Goal: Information Seeking & Learning: Learn about a topic

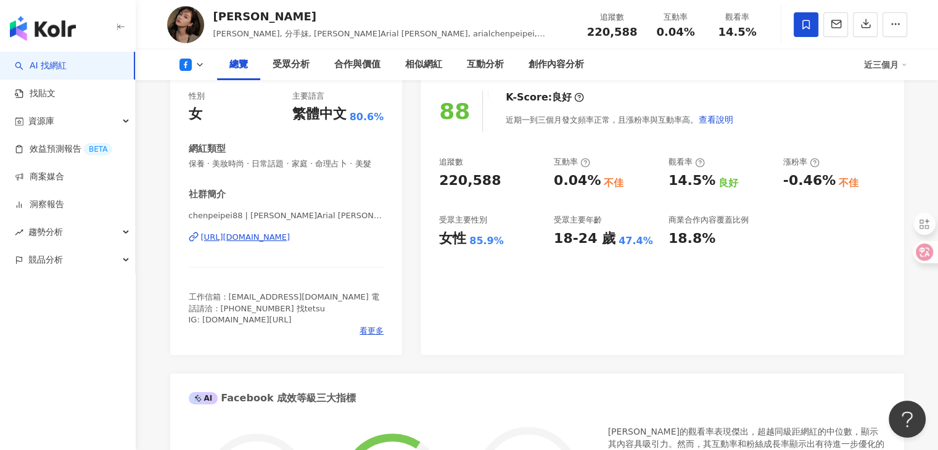
scroll to position [157, 0]
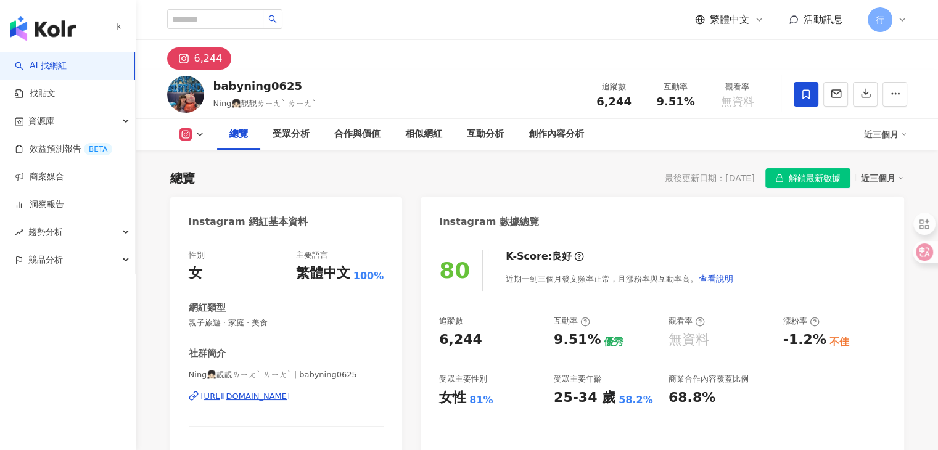
scroll to position [185, 0]
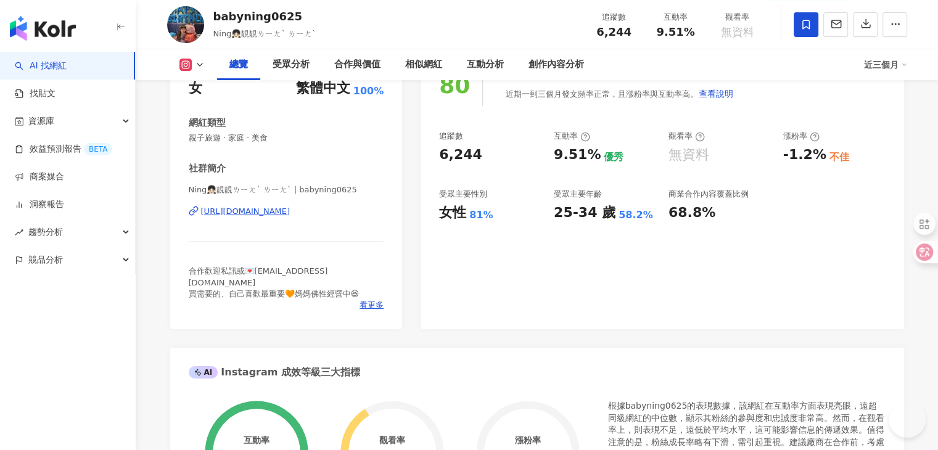
drag, startPoint x: 329, startPoint y: 213, endPoint x: 297, endPoint y: 213, distance: 32.1
click at [291, 237] on div "Ning👧🏻靚靚ㄌㄧㄤˋ ㄌㄧㄤˋ | babyning0625 [URL][DOMAIN_NAME]" at bounding box center [286, 220] width 195 height 72
click at [371, 300] on span "看更多" at bounding box center [371, 305] width 24 height 11
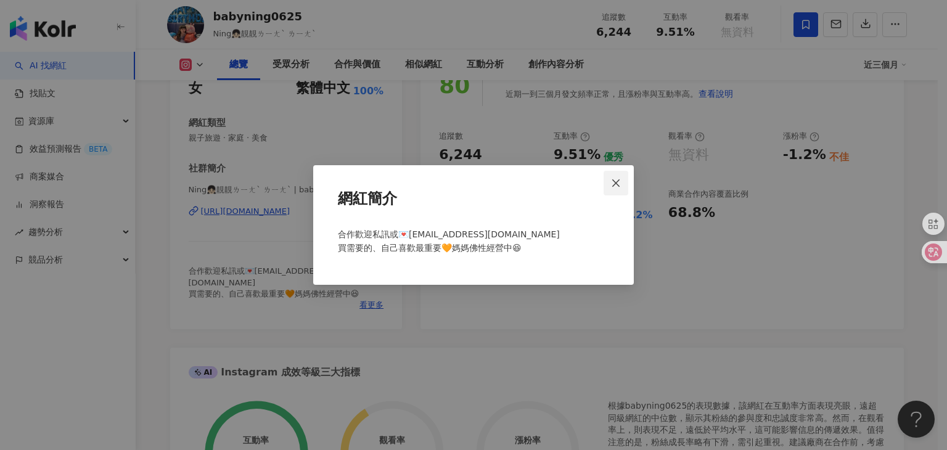
click at [615, 186] on icon "close" at bounding box center [616, 183] width 10 height 10
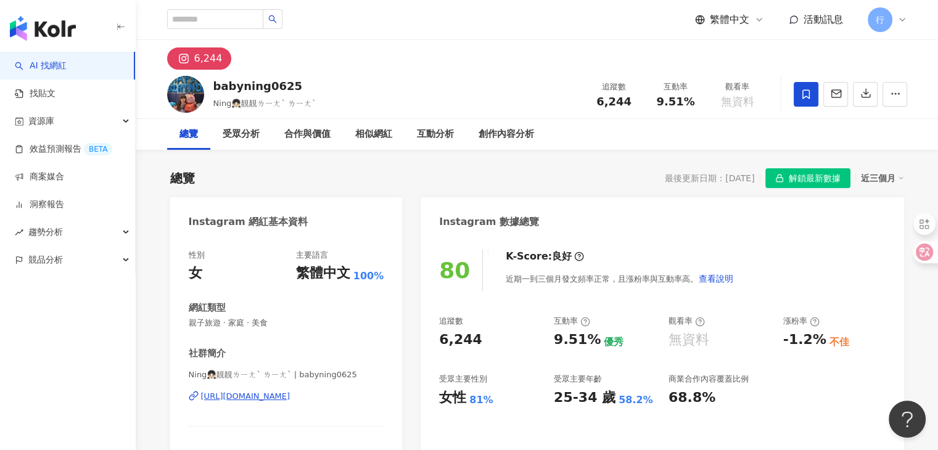
click at [424, 183] on div "總覽 最後更新日期：[DATE] 解鎖最新數據 近三個月" at bounding box center [537, 178] width 734 height 20
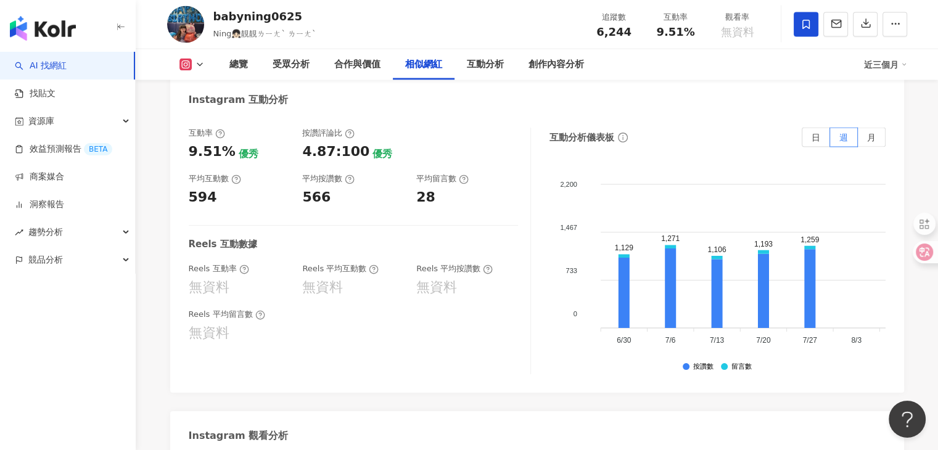
scroll to position [2343, 0]
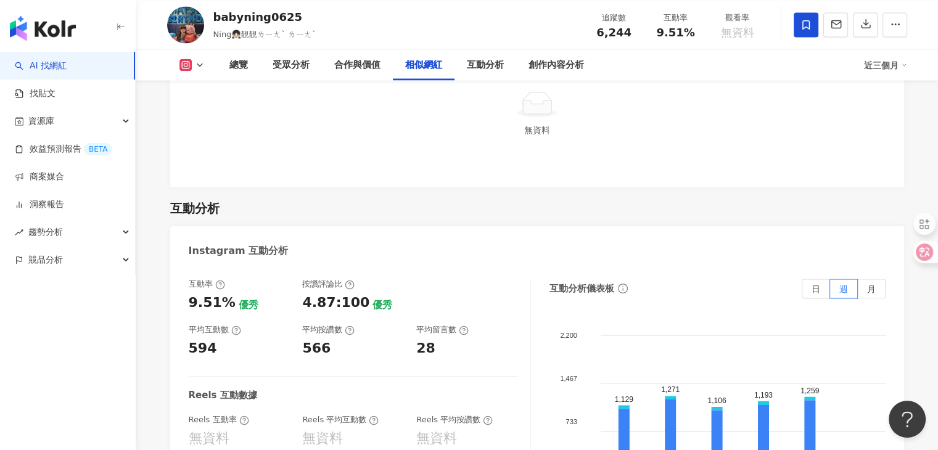
click at [205, 62] on button at bounding box center [192, 65] width 50 height 12
